Goal: Task Accomplishment & Management: Manage account settings

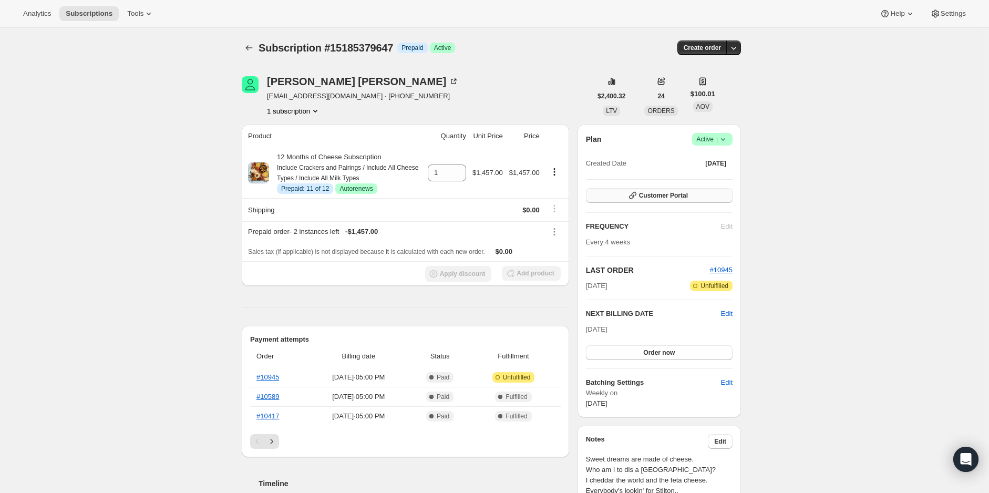
click at [638, 197] on icon "button" at bounding box center [633, 195] width 11 height 11
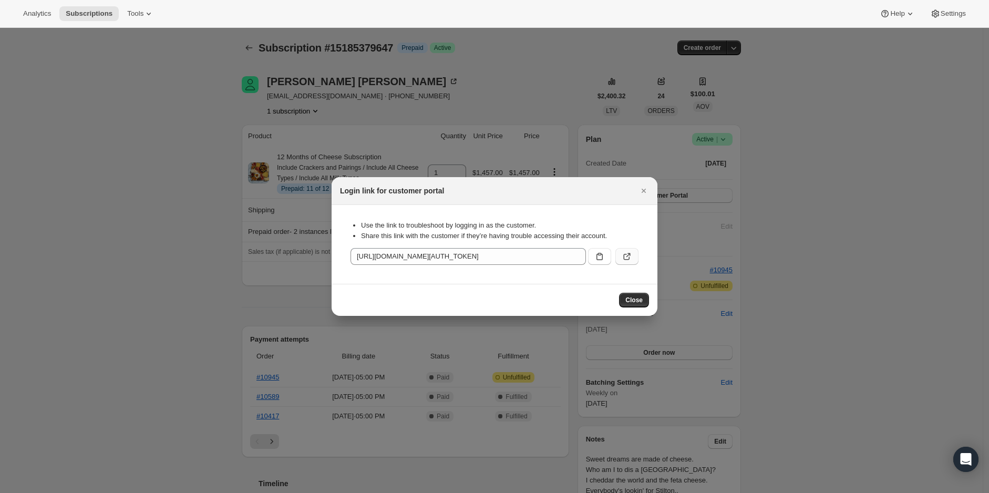
click at [627, 256] on icon ":rc0:" at bounding box center [628, 255] width 4 height 4
click at [597, 255] on icon ":rc0:" at bounding box center [600, 256] width 6 height 7
click at [642, 191] on icon "Close" at bounding box center [644, 191] width 11 height 11
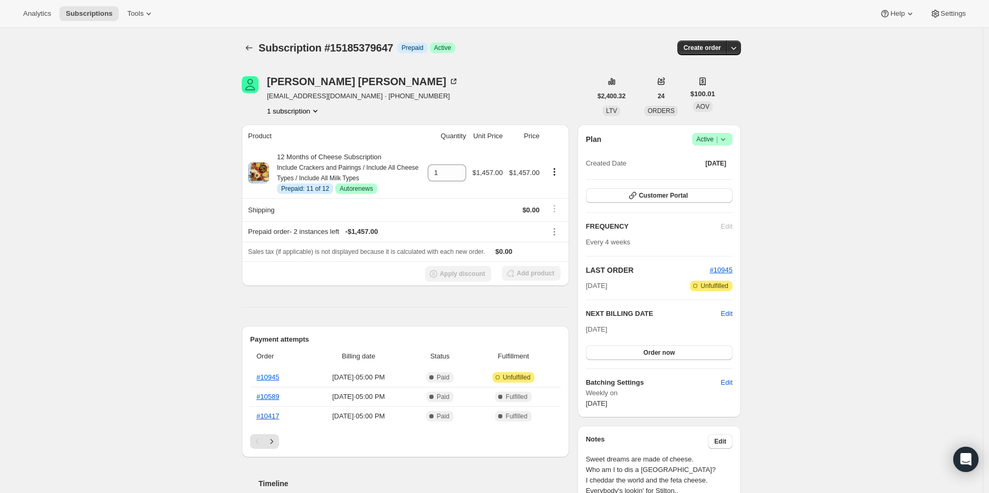
click at [728, 137] on icon at bounding box center [723, 139] width 11 height 11
click at [553, 170] on icon "Product actions" at bounding box center [554, 172] width 11 height 11
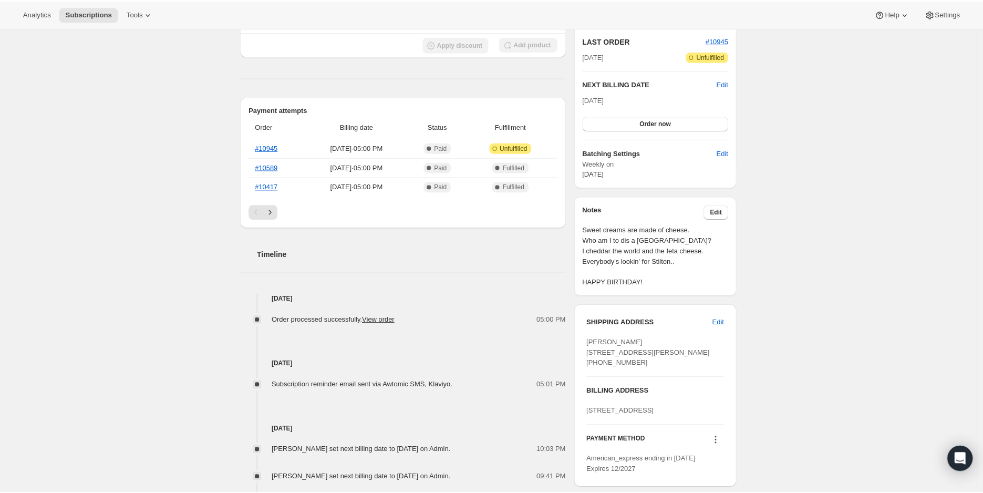
scroll to position [292, 0]
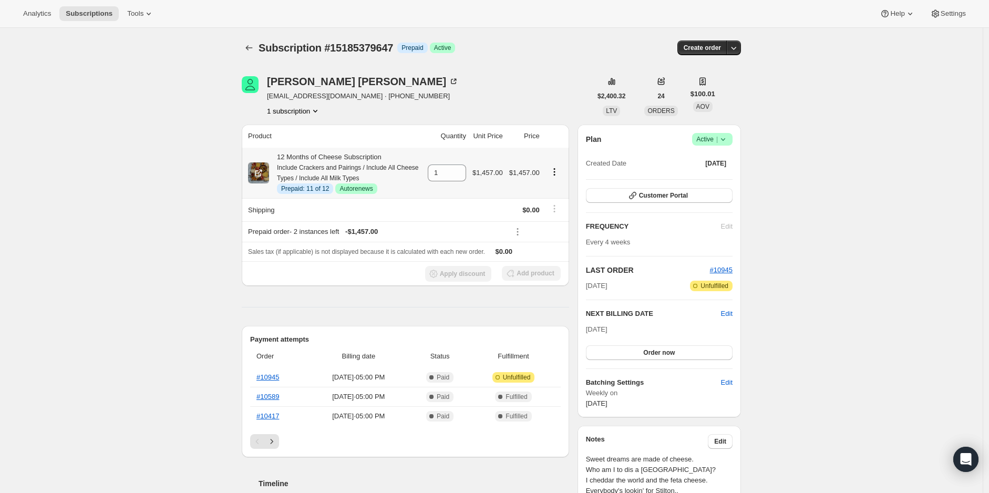
click at [555, 173] on icon "Product actions" at bounding box center [554, 172] width 11 height 11
click at [562, 188] on span "Disable Autorenew" at bounding box center [557, 192] width 57 height 8
